Goal: Task Accomplishment & Management: Complete application form

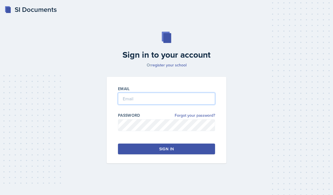
click at [165, 110] on div "Email Password Forgot your password? Sign in" at bounding box center [167, 120] width 120 height 86
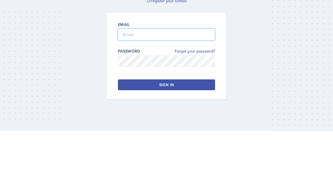
type input "[EMAIL_ADDRESS][DOMAIN_NAME]"
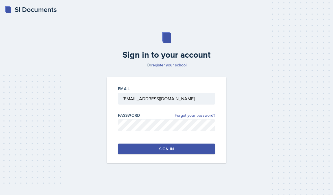
click at [181, 143] on button "Sign in" at bounding box center [166, 148] width 97 height 11
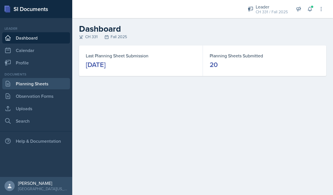
click at [41, 83] on link "Planning Sheets" at bounding box center [36, 83] width 68 height 11
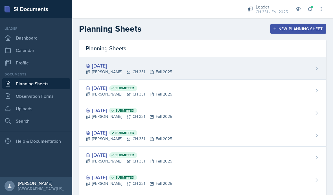
click at [110, 68] on div "[DATE]" at bounding box center [129, 66] width 86 height 8
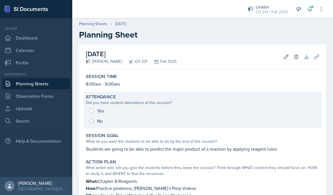
click at [90, 120] on div "Yes No" at bounding box center [202, 115] width 233 height 20
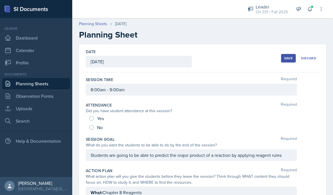
click at [92, 127] on input "No" at bounding box center [91, 127] width 5 height 5
radio input "true"
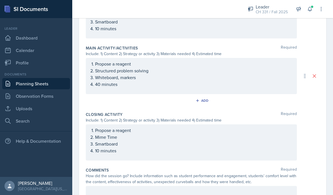
scroll to position [229, 0]
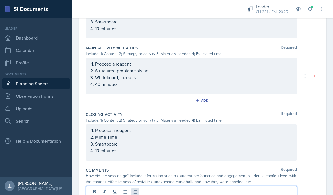
click at [137, 188] on div at bounding box center [191, 196] width 211 height 22
click at [195, 165] on div "Comments Required How did the session go? Include information such as student p…" at bounding box center [202, 188] width 233 height 47
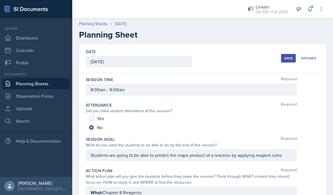
scroll to position [0, 0]
click at [286, 56] on div "Save" at bounding box center [288, 58] width 8 height 5
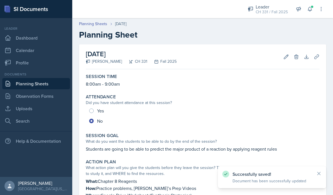
click at [318, 173] on icon at bounding box center [318, 173] width 3 height 3
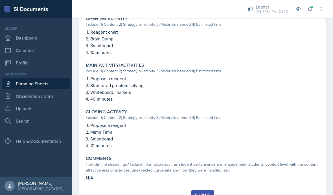
scroll to position [189, 0]
click at [200, 193] on div "Submit" at bounding box center [202, 195] width 15 height 5
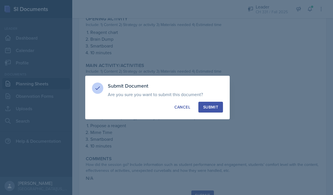
click at [210, 111] on button "Submit" at bounding box center [210, 106] width 25 height 11
radio input "true"
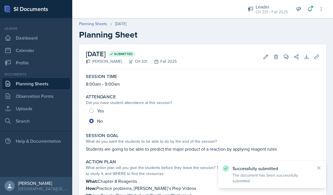
scroll to position [0, 0]
click at [318, 168] on icon at bounding box center [319, 168] width 6 height 6
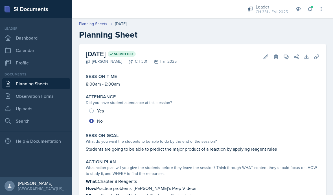
click at [59, 78] on link "Planning Sheets" at bounding box center [36, 83] width 68 height 11
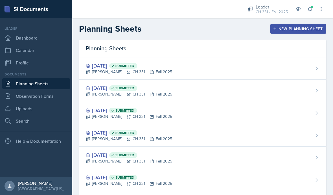
click at [35, 83] on link "Planning Sheets" at bounding box center [36, 83] width 68 height 11
